Goal: Find specific page/section: Find specific page/section

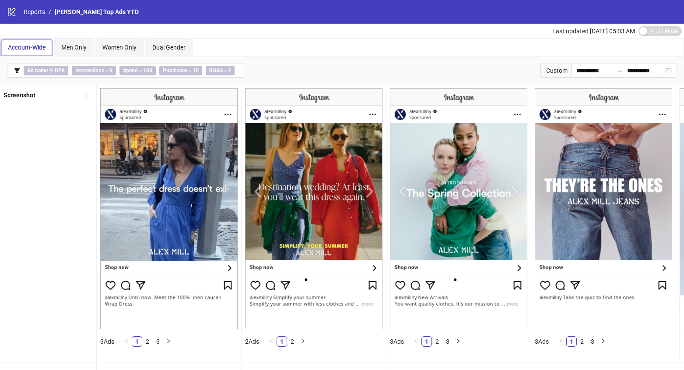
scroll to position [45, 0]
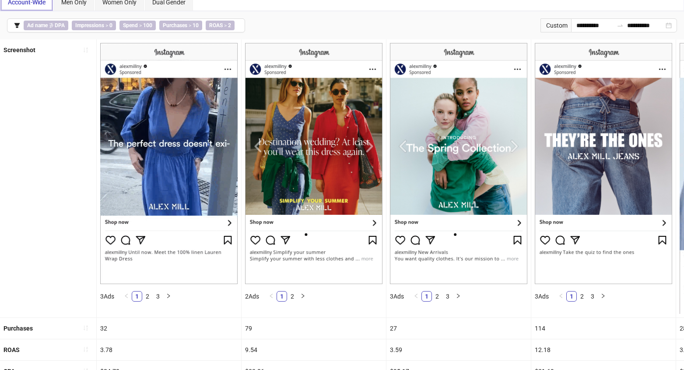
click at [44, 4] on span "Account-Wide" at bounding box center [27, 2] width 38 height 7
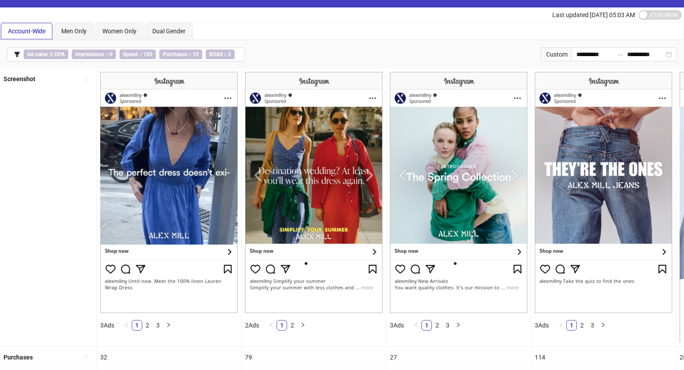
scroll to position [0, 0]
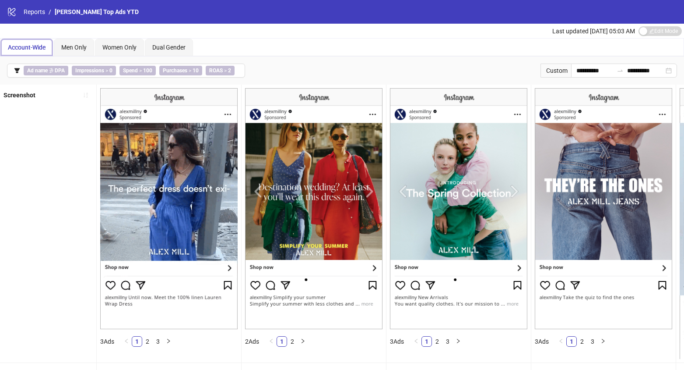
click at [43, 47] on span "Account-Wide" at bounding box center [27, 47] width 38 height 7
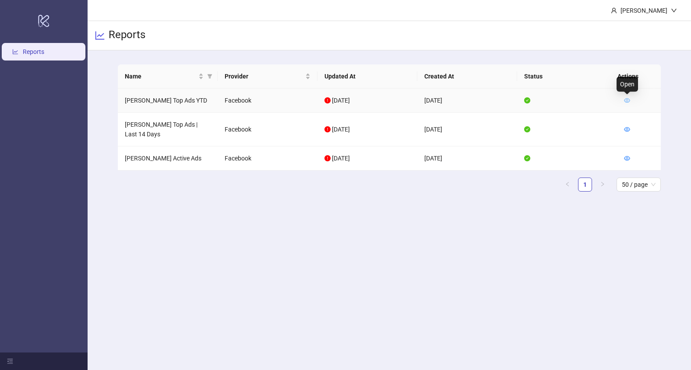
click at [625, 102] on icon "eye" at bounding box center [627, 100] width 6 height 6
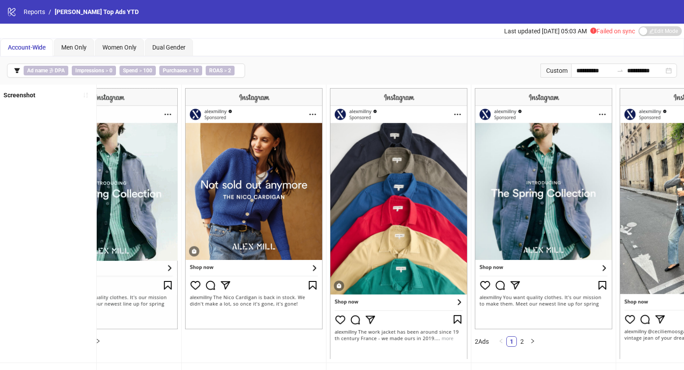
scroll to position [0, 1653]
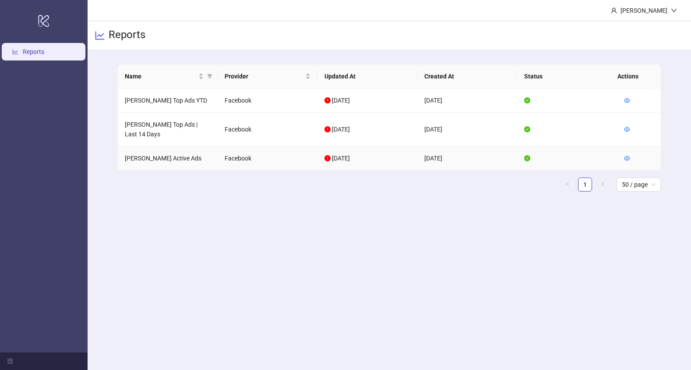
click at [633, 157] on td at bounding box center [639, 158] width 44 height 24
click at [626, 158] on icon "eye" at bounding box center [627, 158] width 6 height 4
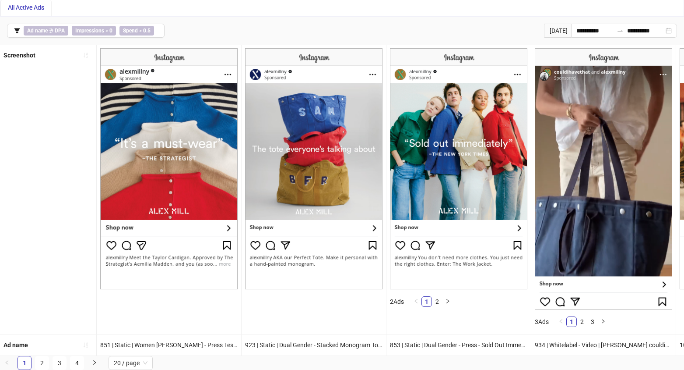
scroll to position [46, 0]
click at [40, 363] on link "2" at bounding box center [41, 362] width 13 height 13
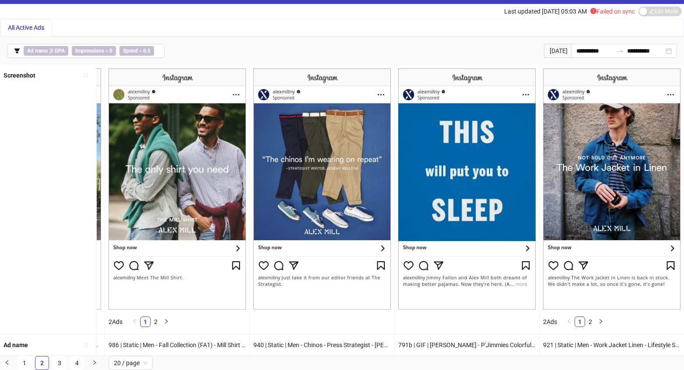
scroll to position [26, 0]
drag, startPoint x: 60, startPoint y: 356, endPoint x: 63, endPoint y: 366, distance: 9.6
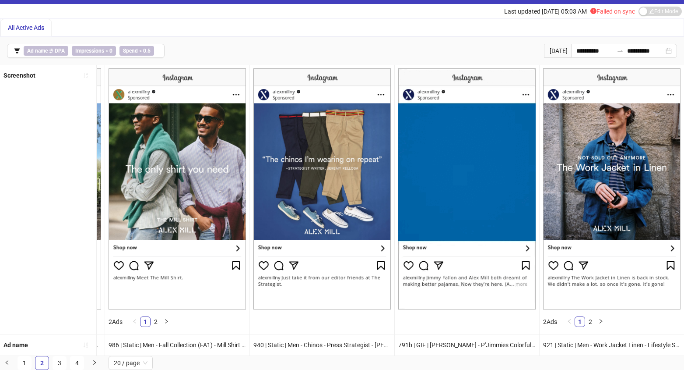
click at [61, 357] on link "3" at bounding box center [59, 362] width 13 height 13
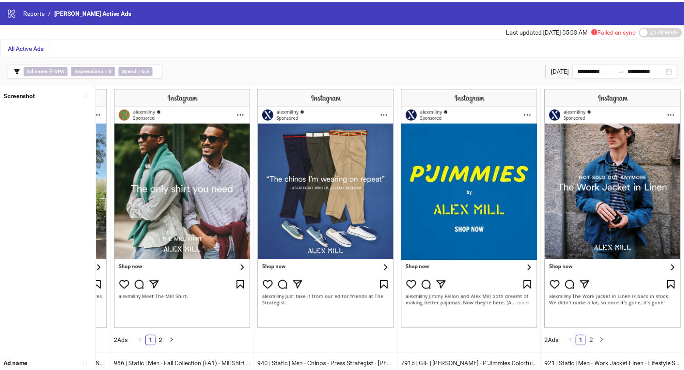
scroll to position [0, 2304]
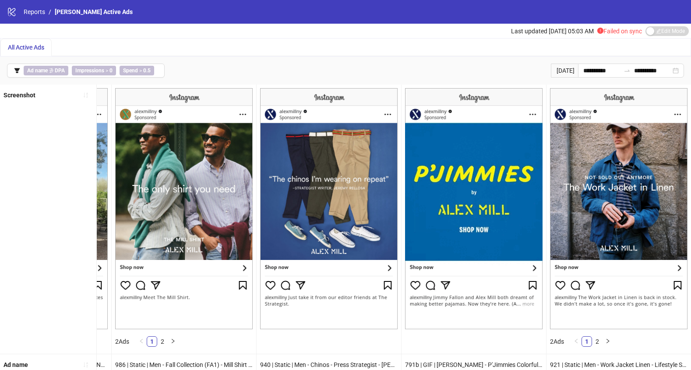
click at [63, 366] on div "**********" at bounding box center [345, 194] width 691 height 389
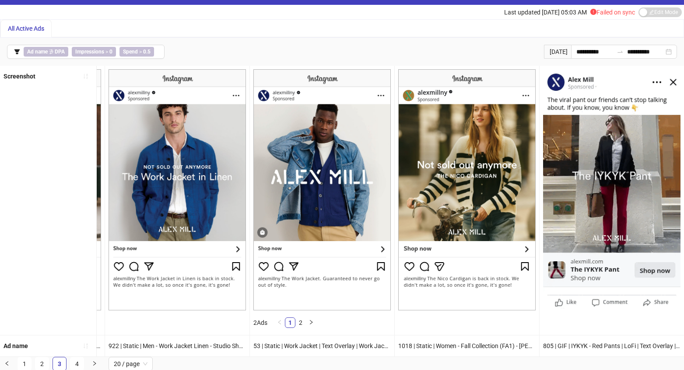
scroll to position [26, 0]
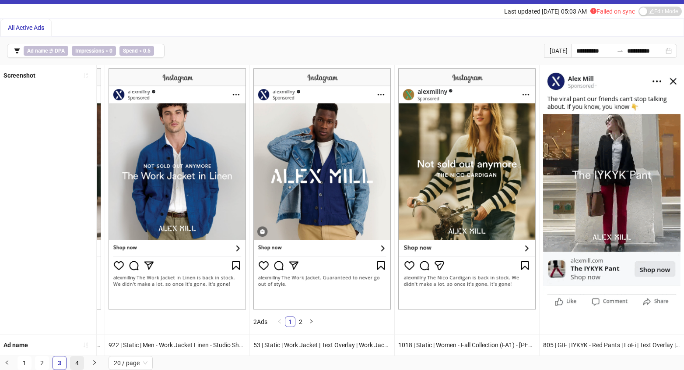
click at [80, 363] on link "4" at bounding box center [76, 362] width 13 height 13
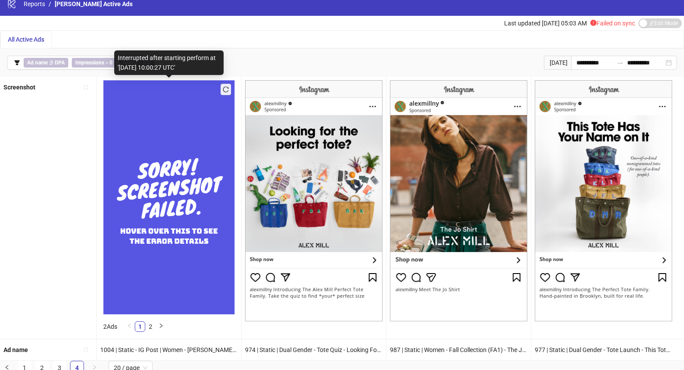
scroll to position [12, 0]
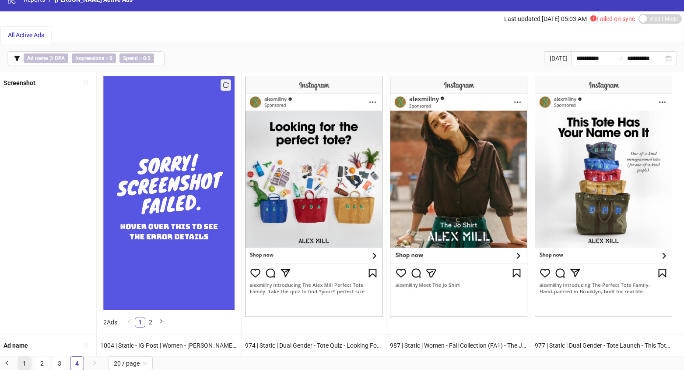
click at [27, 363] on link "1" at bounding box center [24, 362] width 13 height 13
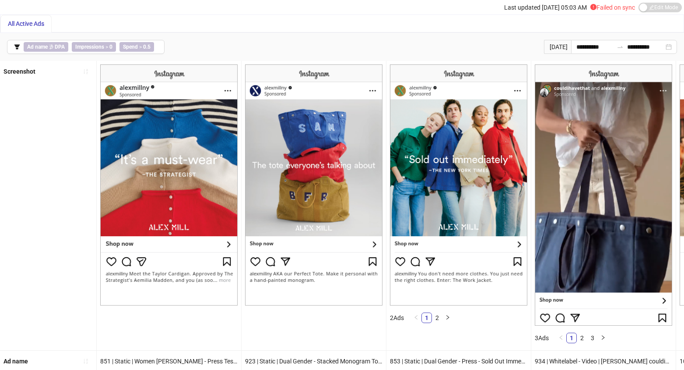
scroll to position [46, 0]
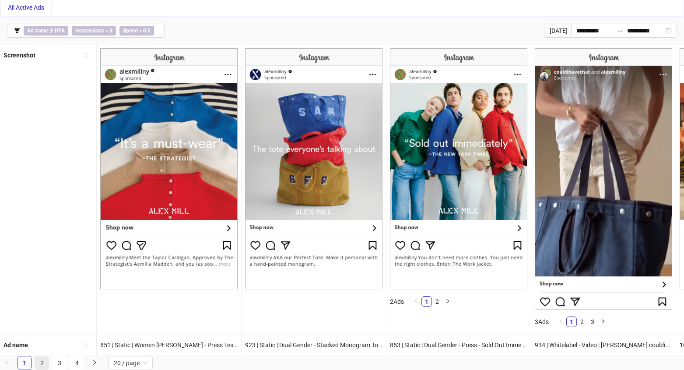
click at [42, 364] on link "2" at bounding box center [41, 362] width 13 height 13
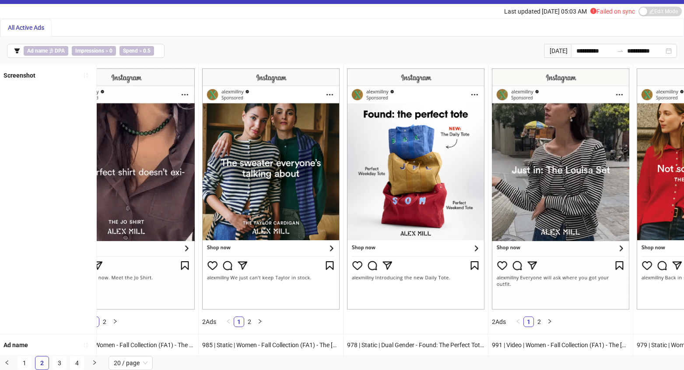
scroll to position [0, 0]
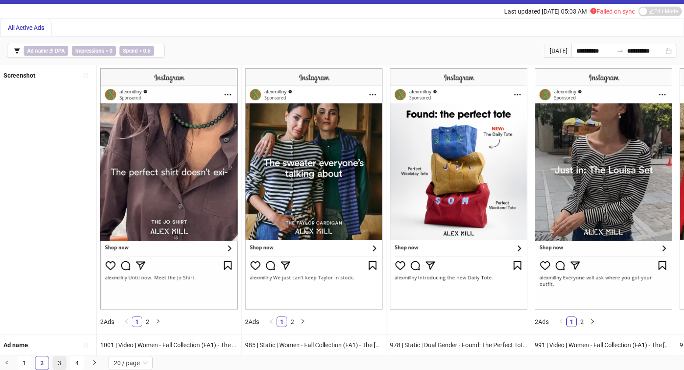
click at [62, 361] on link "3" at bounding box center [59, 362] width 13 height 13
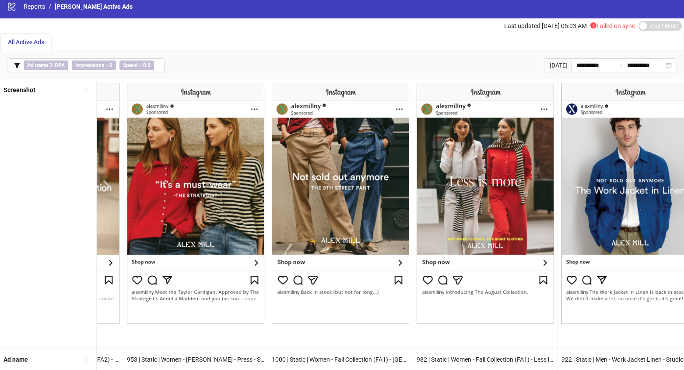
scroll to position [5, 0]
